Goal: Transaction & Acquisition: Purchase product/service

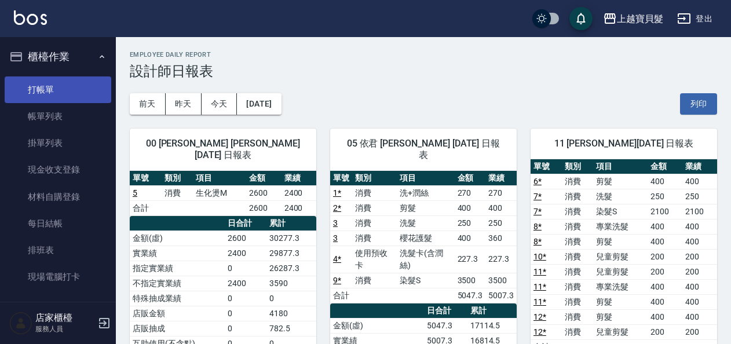
click at [29, 97] on link "打帳單" at bounding box center [58, 89] width 107 height 27
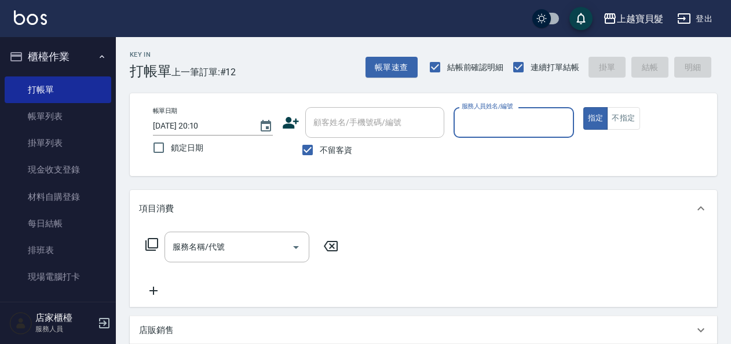
click at [511, 129] on input "服務人員姓名/編號" at bounding box center [513, 122] width 109 height 20
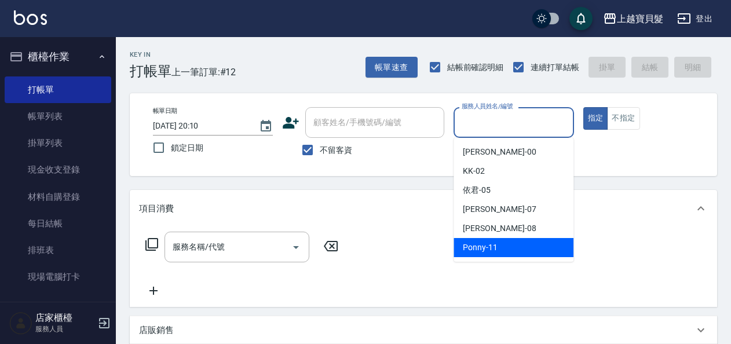
click at [479, 243] on span "Ponny -11" at bounding box center [480, 247] width 35 height 12
type input "Ponny-11"
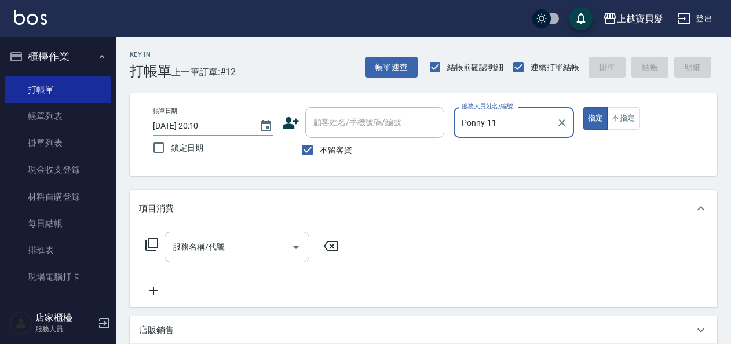
click at [152, 244] on icon at bounding box center [152, 244] width 14 height 14
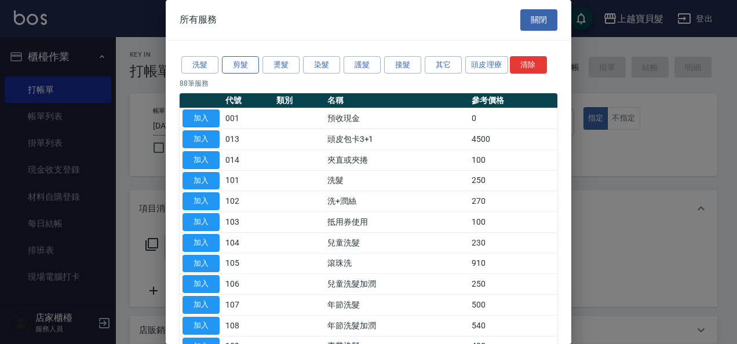
click at [239, 61] on button "剪髮" at bounding box center [240, 65] width 37 height 18
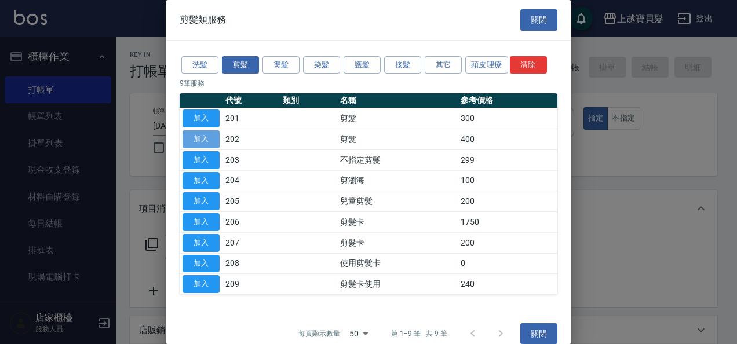
click at [210, 133] on button "加入" at bounding box center [200, 139] width 37 height 18
type input "剪髮(202)"
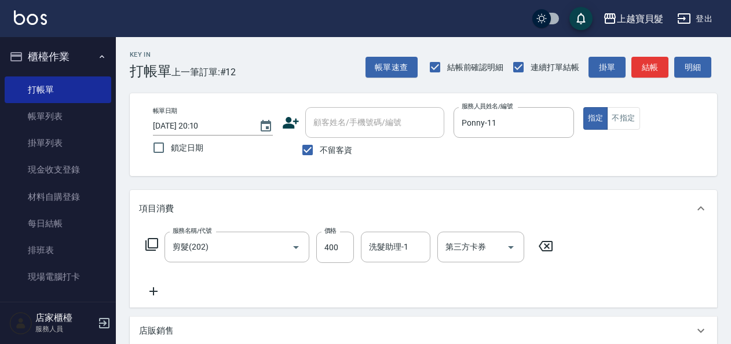
click at [156, 243] on icon at bounding box center [152, 244] width 14 height 14
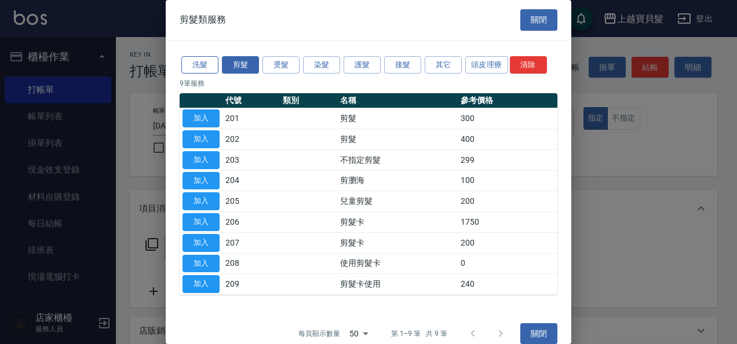
click at [201, 61] on button "洗髮" at bounding box center [199, 65] width 37 height 18
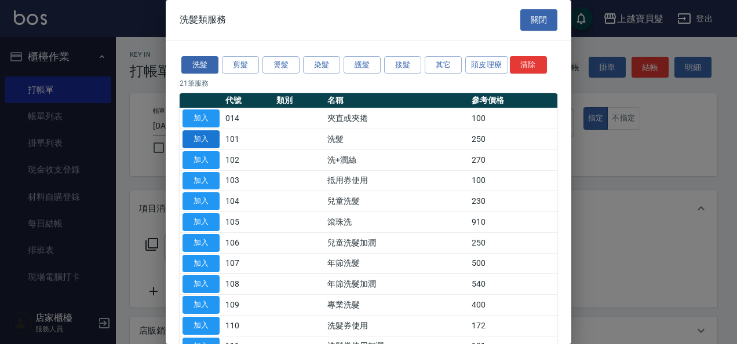
click at [207, 142] on button "加入" at bounding box center [200, 139] width 37 height 18
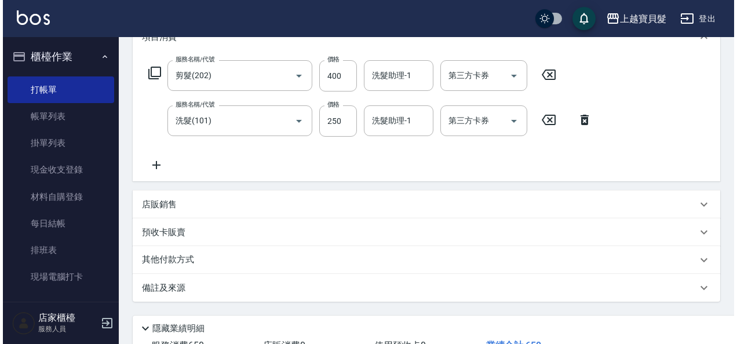
scroll to position [259, 0]
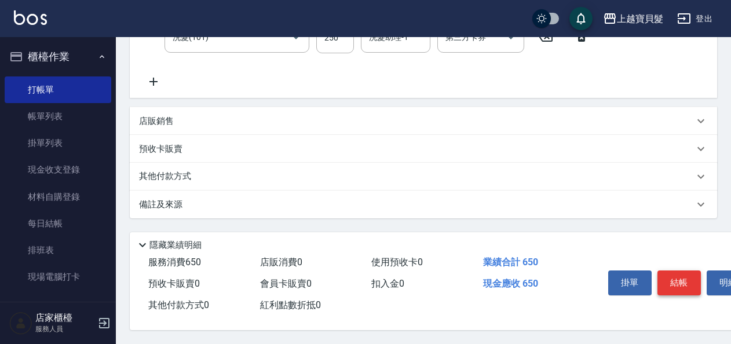
click at [679, 277] on button "結帳" at bounding box center [678, 282] width 43 height 24
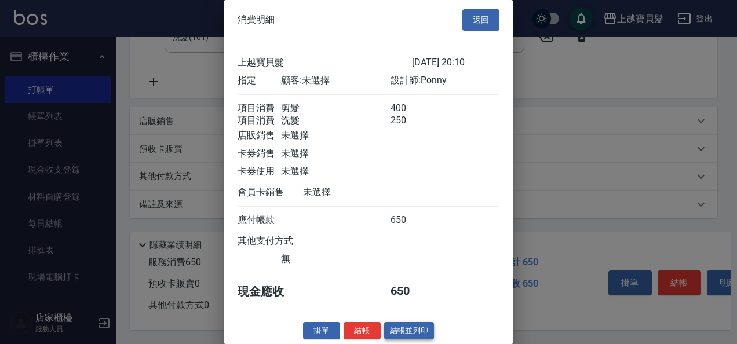
click at [402, 338] on button "結帳並列印" at bounding box center [409, 331] width 50 height 18
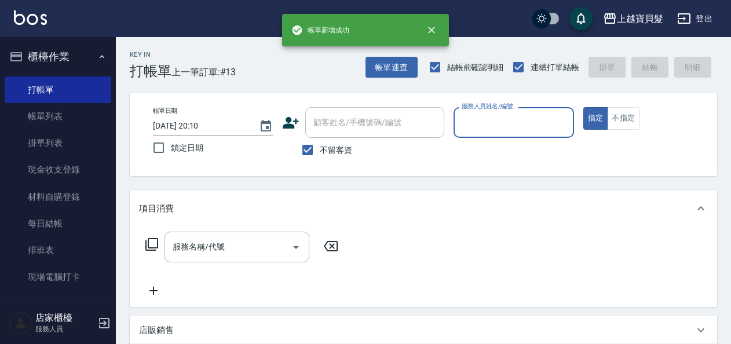
scroll to position [350, 0]
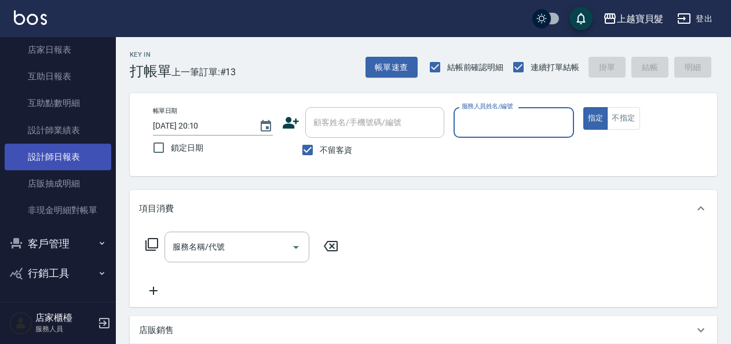
click at [67, 155] on link "設計師日報表" at bounding box center [58, 157] width 107 height 27
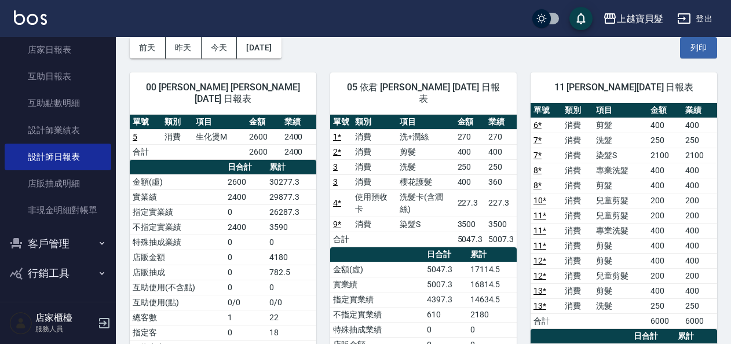
scroll to position [174, 0]
